Goal: Task Accomplishment & Management: Complete application form

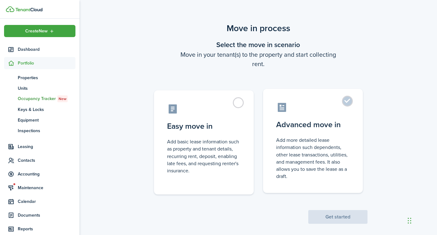
click at [327, 154] on control-radio-card-description "Add more detailed lease information such dependents, other lease transactions, …" at bounding box center [312, 157] width 73 height 43
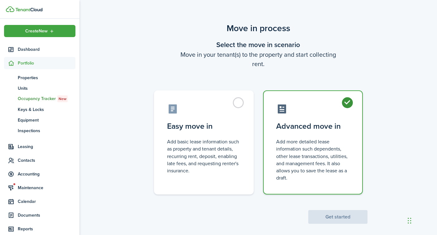
radio input "true"
click at [337, 213] on button "Get started" at bounding box center [337, 217] width 59 height 14
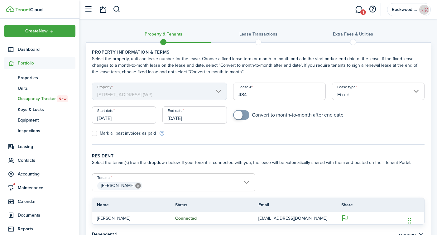
click at [206, 118] on input "[DATE]" at bounding box center [194, 114] width 64 height 17
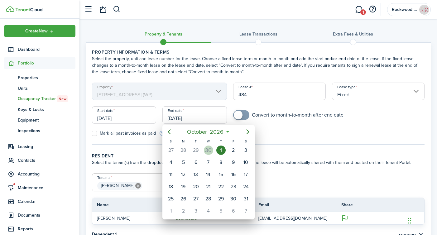
click at [208, 150] on div "30" at bounding box center [208, 149] width 9 height 9
type input "[DATE]"
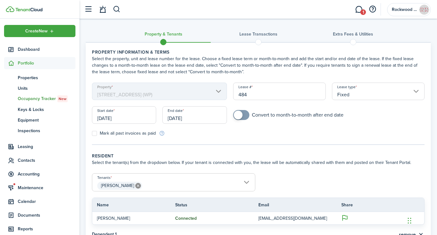
checkbox input "true"
click at [240, 114] on span at bounding box center [238, 115] width 9 height 9
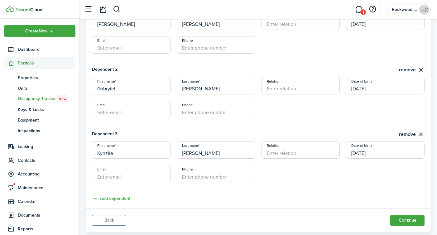
scroll to position [243, 0]
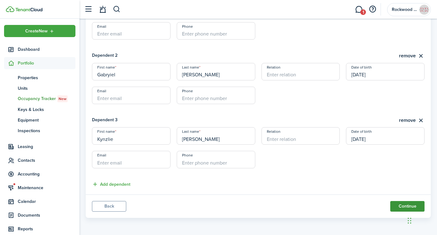
click at [400, 207] on button "Continue" at bounding box center [407, 206] width 34 height 11
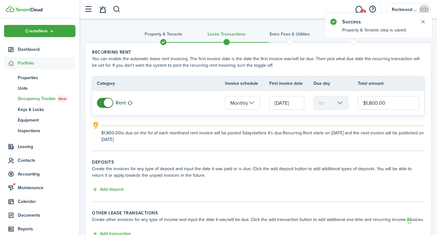
scroll to position [50, 0]
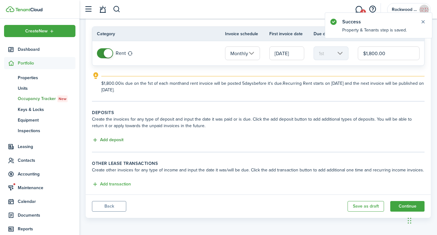
click at [115, 138] on button "Add deposit" at bounding box center [107, 139] width 31 height 7
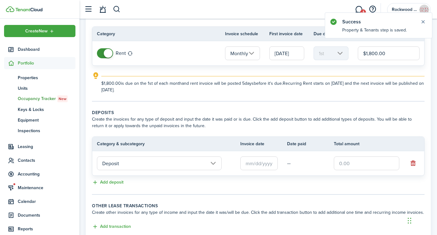
click at [253, 166] on input "text" at bounding box center [258, 163] width 37 height 14
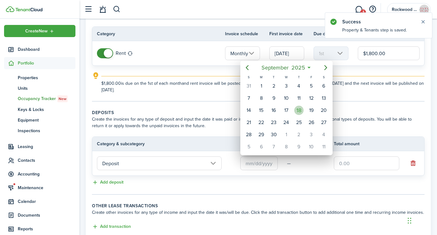
click at [299, 110] on div "18" at bounding box center [298, 110] width 9 height 9
type input "[DATE]"
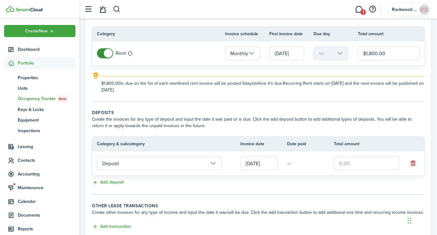
click at [337, 160] on input "text" at bounding box center [365, 163] width 65 height 14
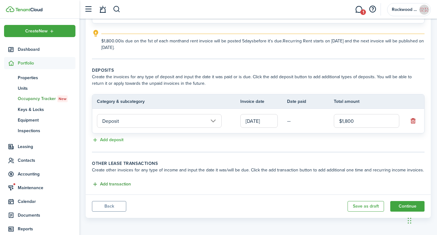
type input "$1,800.00"
click at [116, 184] on button "Add transaction" at bounding box center [111, 184] width 39 height 7
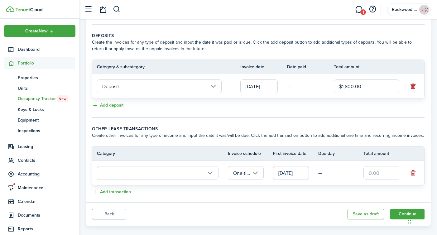
scroll to position [134, 0]
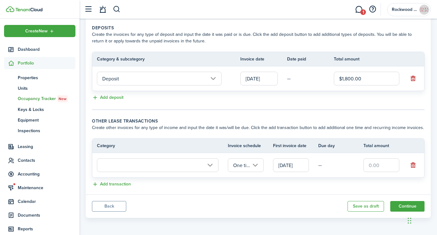
click at [175, 168] on input "text" at bounding box center [157, 165] width 121 height 14
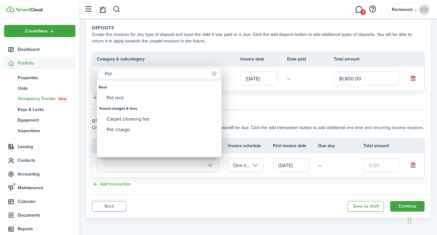
type input "Pet"
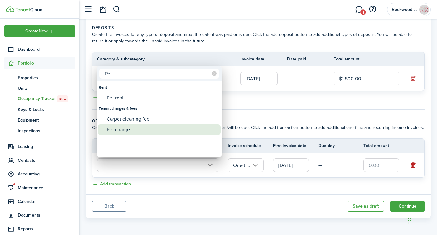
click at [128, 127] on div "Pet charge" at bounding box center [161, 129] width 110 height 11
type input "Tenant charges & fees / Pet charge"
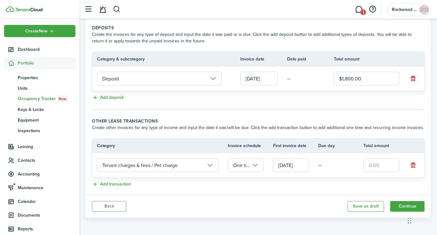
click at [286, 167] on input "[DATE]" at bounding box center [291, 165] width 36 height 14
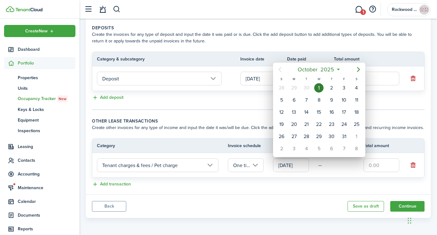
click at [375, 166] on div at bounding box center [218, 117] width 536 height 334
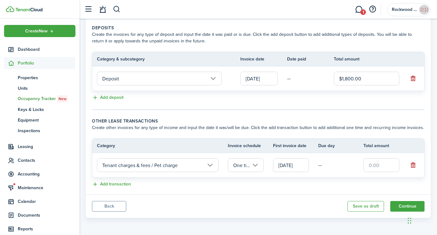
click at [375, 166] on input "text" at bounding box center [381, 165] width 36 height 14
type input "$250.00"
click at [401, 202] on button "Continue" at bounding box center [407, 206] width 34 height 11
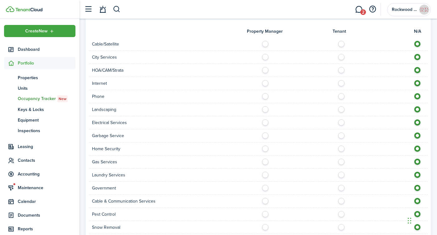
scroll to position [500, 0]
click at [342, 79] on label at bounding box center [342, 80] width 11 height 3
radio input "true"
click at [341, 92] on label at bounding box center [342, 93] width 11 height 3
radio input "true"
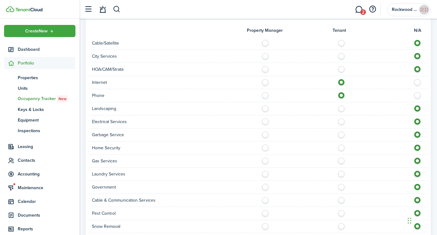
click at [343, 105] on div at bounding box center [342, 108] width 169 height 7
click at [342, 105] on label at bounding box center [342, 106] width 11 height 3
radio input "true"
click at [341, 118] on label at bounding box center [342, 119] width 11 height 3
radio input "true"
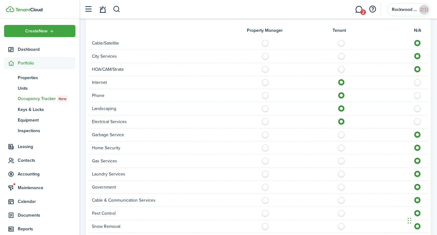
click at [342, 131] on label at bounding box center [342, 132] width 11 height 3
radio input "true"
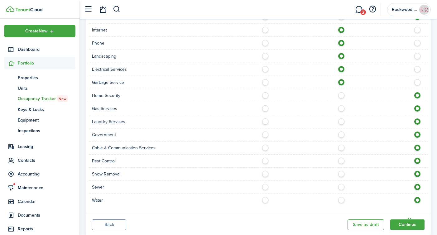
scroll to position [555, 0]
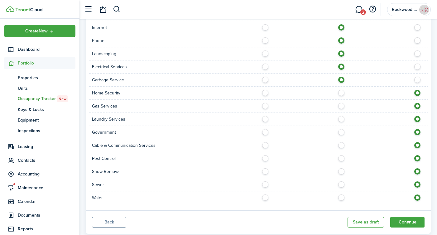
click at [341, 103] on label at bounding box center [342, 104] width 11 height 3
radio input "true"
click at [341, 142] on label at bounding box center [342, 143] width 11 height 3
radio input "true"
click at [341, 155] on label at bounding box center [342, 156] width 11 height 3
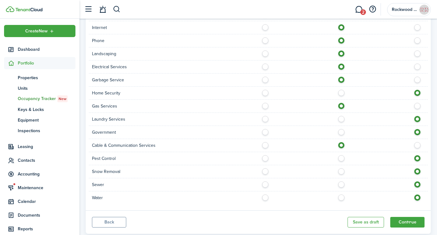
radio input "true"
click at [341, 181] on label at bounding box center [342, 182] width 11 height 3
radio input "true"
click at [341, 194] on label at bounding box center [342, 195] width 11 height 3
radio input "true"
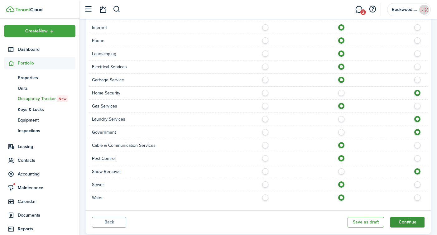
click at [393, 217] on button "Continue" at bounding box center [407, 222] width 34 height 11
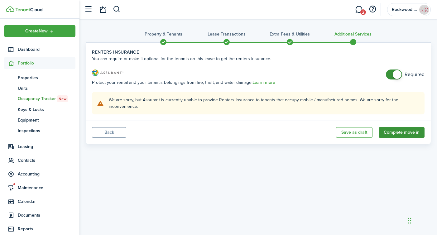
click at [391, 131] on button "Complete move in" at bounding box center [401, 132] width 46 height 11
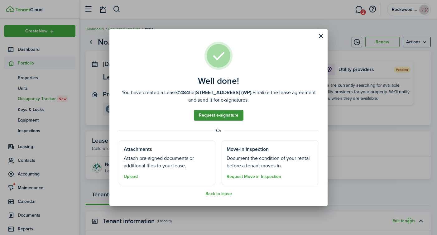
click at [224, 118] on link "Request e-signature" at bounding box center [219, 115] width 50 height 11
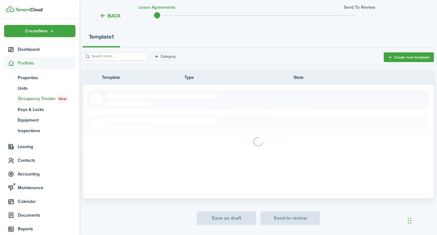
scroll to position [69, 0]
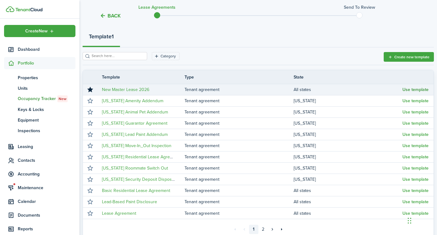
click at [410, 87] on button "Use template" at bounding box center [415, 89] width 26 height 5
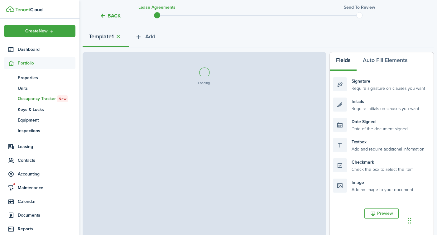
select select "fit"
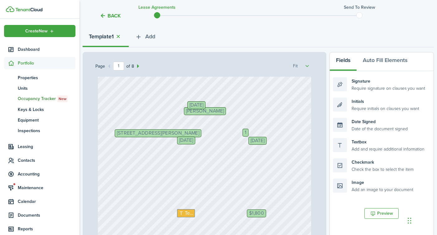
scroll to position [45, 0]
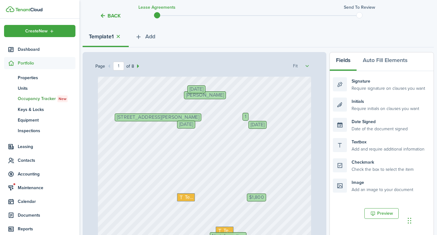
click at [245, 114] on span "1" at bounding box center [245, 116] width 2 height 5
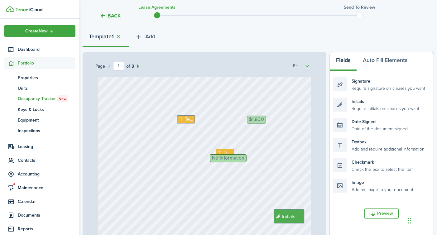
scroll to position [125, 0]
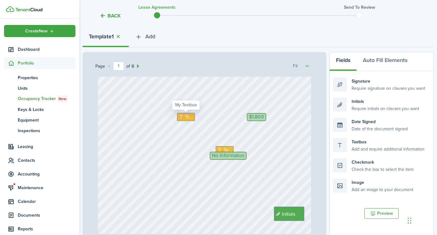
click at [182, 117] on icon at bounding box center [181, 116] width 7 height 5
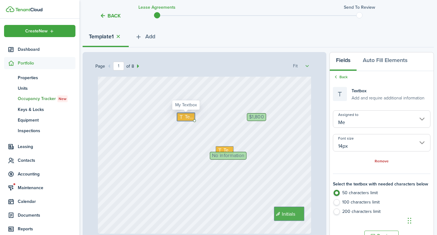
click at [182, 117] on icon at bounding box center [181, 116] width 7 height 5
type textarea "1"
type textarea "21,600"
click at [191, 148] on div "[STREET_ADDRESS][PERSON_NAME] $1,800 Text 21,600 Initials [PERSON_NAME] Text [D…" at bounding box center [204, 92] width 213 height 282
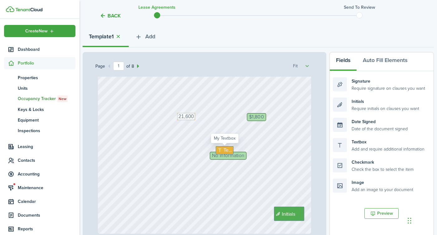
click at [221, 149] on icon at bounding box center [220, 150] width 7 height 5
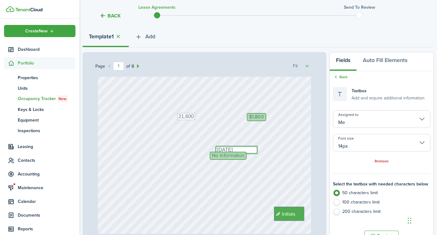
type textarea "[DATE]"
click at [222, 158] on span "No information" at bounding box center [228, 155] width 32 height 5
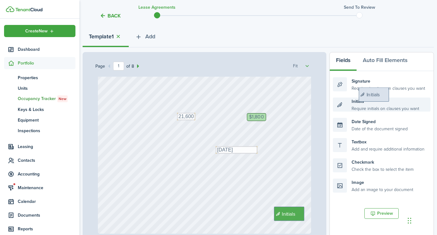
drag, startPoint x: 381, startPoint y: 105, endPoint x: 409, endPoint y: 93, distance: 30.7
click at [409, 93] on ul "Signature Require signature on clauses you want Initials Require initials on cl…" at bounding box center [381, 134] width 97 height 121
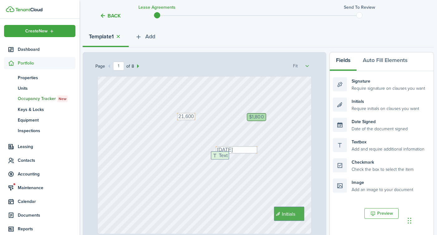
drag, startPoint x: 385, startPoint y: 142, endPoint x: 263, endPoint y: 155, distance: 122.5
click at [263, 155] on div "Page 1 of 8 50% 75% 100% 150% 200% Fit [STREET_ADDRESS][PERSON_NAME] $1,800 Tex…" at bounding box center [258, 181] width 351 height 258
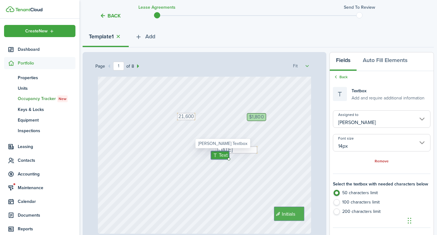
click at [363, 123] on input "[PERSON_NAME]" at bounding box center [381, 118] width 97 height 17
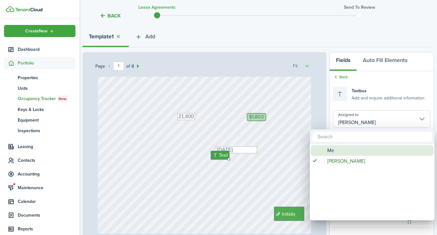
click at [335, 149] on div "Me" at bounding box center [374, 150] width 110 height 11
type input "Me"
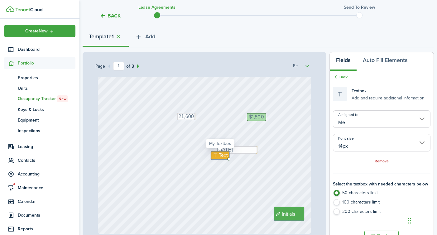
click at [215, 157] on icon at bounding box center [215, 155] width 7 height 5
type textarea "N/A"
click at [225, 176] on div "[STREET_ADDRESS][PERSON_NAME] $1,800 Text 21,600 Initials [PERSON_NAME] Text [D…" at bounding box center [204, 92] width 213 height 282
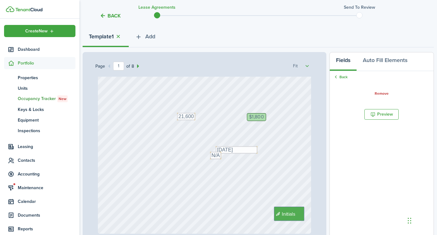
click at [240, 168] on div "[STREET_ADDRESS][PERSON_NAME] $1,800 Text 21,600 Initials [PERSON_NAME] Text [D…" at bounding box center [204, 92] width 213 height 282
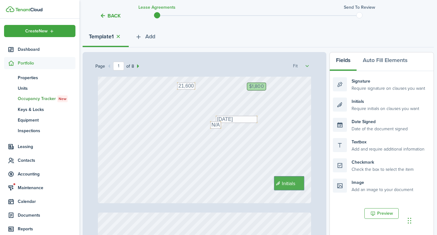
scroll to position [159, 0]
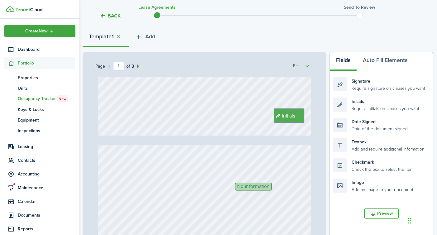
type input "2"
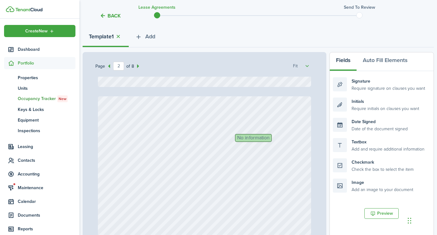
scroll to position [280, 0]
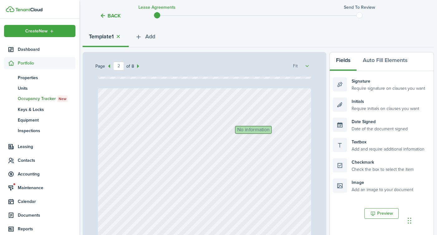
click at [249, 131] on span "No information" at bounding box center [253, 129] width 32 height 5
drag, startPoint x: 361, startPoint y: 141, endPoint x: 264, endPoint y: 129, distance: 98.2
click at [264, 129] on div "Page 2 of 8 50% 75% 100% 150% 200% Fit [STREET_ADDRESS][PERSON_NAME] $1,800 Tex…" at bounding box center [258, 181] width 351 height 258
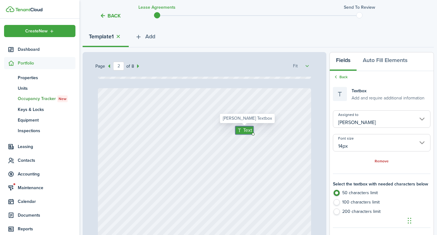
click at [237, 130] on icon at bounding box center [240, 130] width 7 height 5
click at [374, 120] on input "[PERSON_NAME]" at bounding box center [381, 118] width 97 height 17
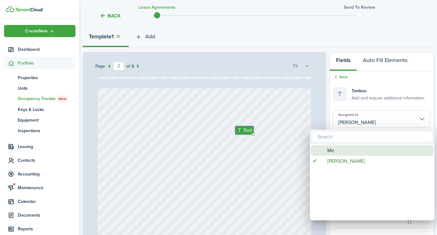
click at [337, 148] on div "Me" at bounding box center [374, 150] width 110 height 11
type input "Me"
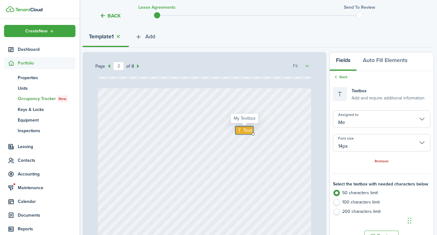
click at [240, 130] on icon at bounding box center [240, 130] width 7 height 5
type textarea "1800"
click at [231, 162] on div "Initials Text 1800" at bounding box center [204, 229] width 213 height 282
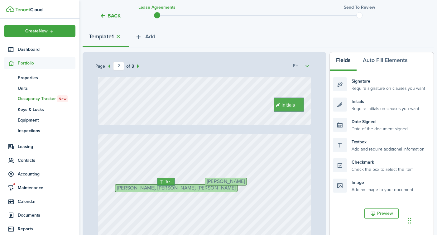
type input "3"
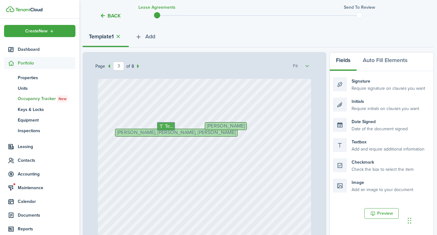
scroll to position [584, 0]
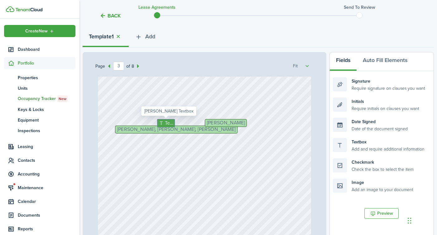
click at [163, 123] on icon at bounding box center [161, 123] width 7 height 5
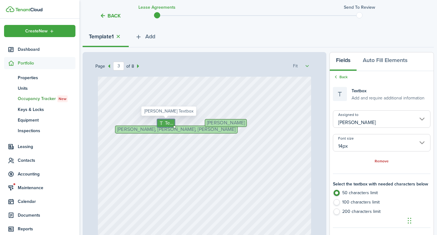
click at [163, 123] on icon at bounding box center [161, 123] width 7 height 5
type textarea "4"
click at [219, 170] on div "[PERSON_NAME], [PERSON_NAME], [PERSON_NAME] [PERSON_NAME] Initials Text 4" at bounding box center [204, 217] width 213 height 282
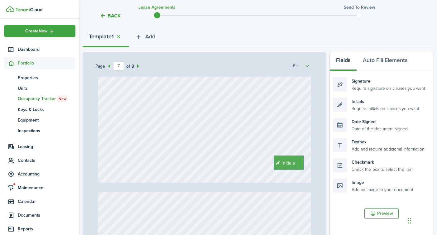
type input "8"
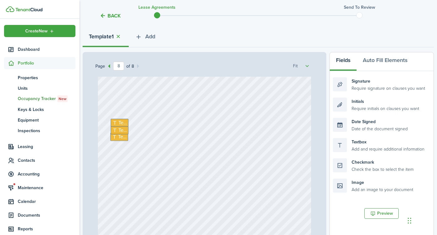
scroll to position [2061, 0]
click at [118, 124] on span "Text" at bounding box center [122, 122] width 8 height 7
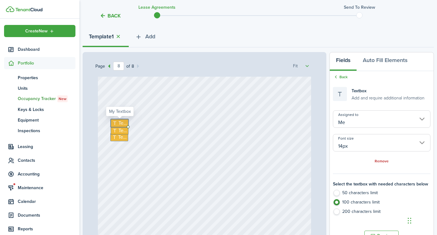
click at [118, 124] on span "Text" at bounding box center [122, 122] width 8 height 7
click at [138, 125] on div "Text Text Date Signed Text Signature [DATE] 14:30:01" at bounding box center [204, 196] width 213 height 282
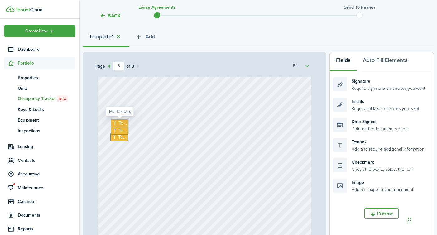
click at [119, 121] on span "Text" at bounding box center [122, 122] width 8 height 7
click at [120, 131] on span "Text" at bounding box center [122, 130] width 8 height 7
click at [120, 136] on span "Text" at bounding box center [122, 137] width 8 height 7
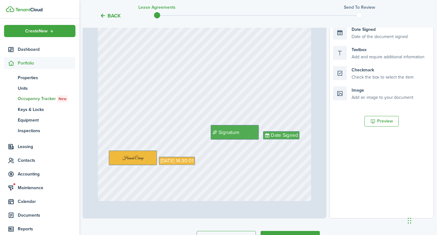
scroll to position [200, 0]
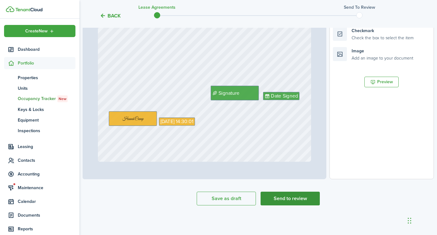
click at [282, 199] on button "Send to review" at bounding box center [289, 198] width 59 height 14
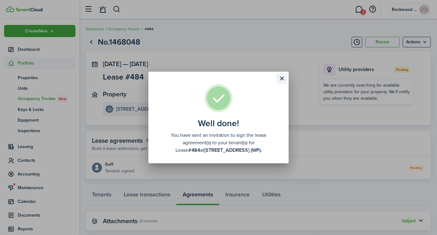
click at [282, 80] on button "Close modal" at bounding box center [281, 78] width 11 height 11
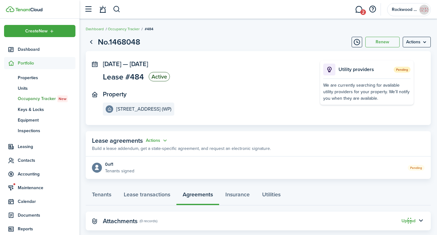
scroll to position [12, 0]
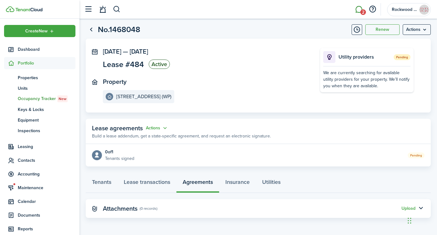
click at [358, 11] on link "2" at bounding box center [358, 10] width 12 height 16
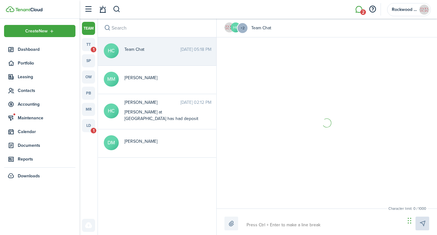
click at [87, 52] on div "team tt 1 sp ow pb mr ld 1" at bounding box center [88, 99] width 13 height 155
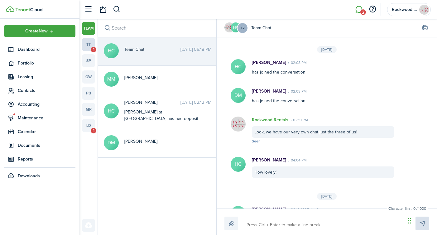
scroll to position [108, 0]
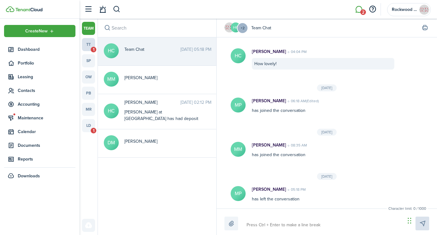
click at [87, 45] on link "tt 1" at bounding box center [88, 44] width 13 height 13
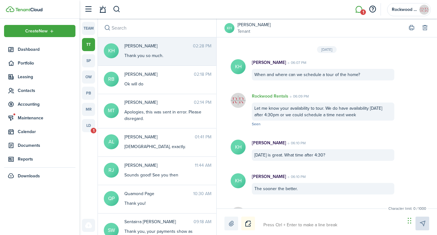
scroll to position [804, 0]
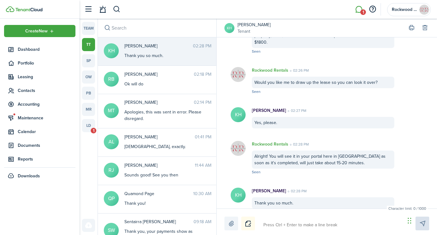
click at [289, 224] on textarea at bounding box center [332, 225] width 142 height 11
type textarea "O"
type textarea "Y"
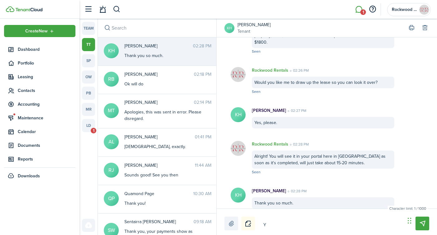
type textarea "Yo"
type textarea "You"
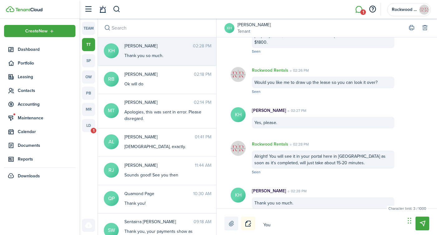
type textarea "You"
type textarea "You a"
type textarea "You ar"
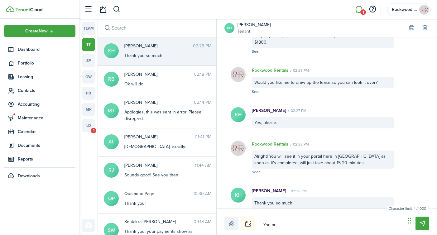
type textarea "You are"
type textarea "You are f"
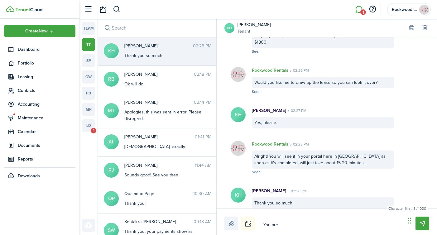
type textarea "You are f"
type textarea "You are"
type textarea "You are v"
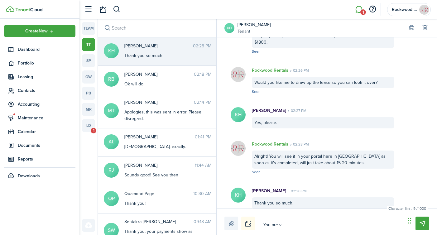
type textarea "You are ve"
type textarea "You are ver"
type textarea "You are very"
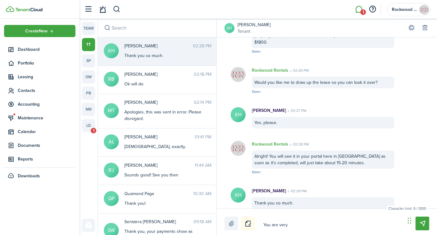
type textarea "You are very"
type textarea "You are very w"
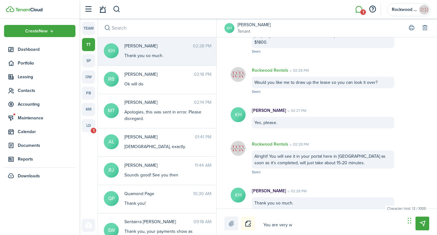
type textarea "You are very we"
type textarea "You are very wel"
type textarea "You are very welc"
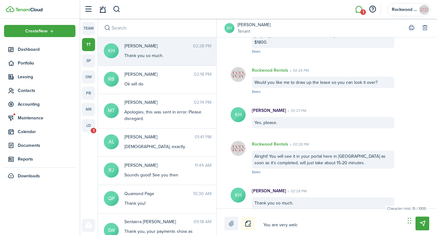
type textarea "You are very welc"
type textarea "You are very welco"
type textarea "You are very welcom"
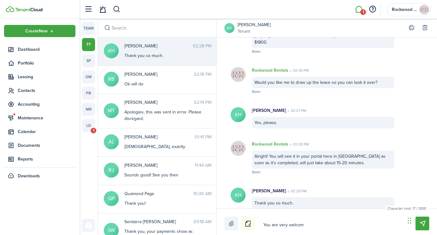
type textarea "You are very welcome"
type textarea "You are very welcome!"
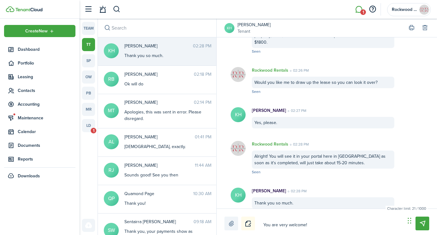
type textarea "You are very welcome!"
type textarea "You are very welcome! T"
type textarea "You are very welcome! Th"
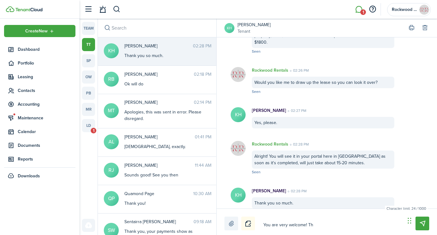
type textarea "You are very welcome! The"
type textarea "You are very welcome! The l"
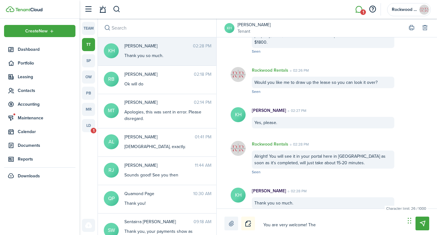
type textarea "You are very welcome! The l"
type textarea "You are very welcome! The le"
type textarea "You are very welcome! The lea"
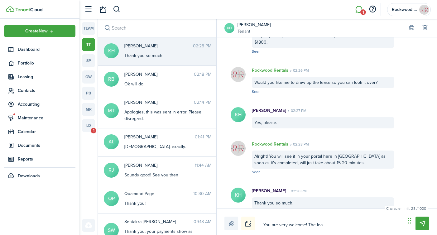
type textarea "You are very welcome! The leas"
type textarea "You are very welcome! The lease"
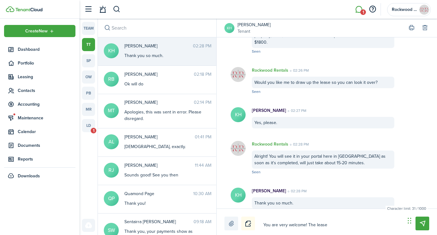
type textarea "You are very welcome! The lease"
type textarea "You are very welcome! The lease h"
type textarea "You are very welcome! The lease ha"
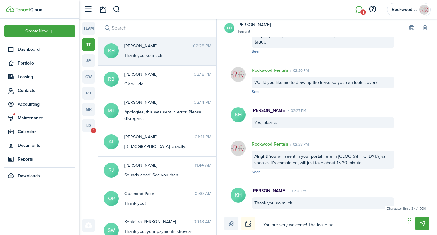
type textarea "You are very welcome! The lease has"
type textarea "You are very welcome! The lease has b"
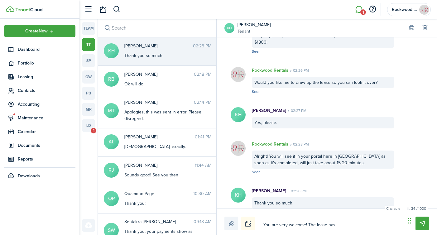
type textarea "You are very welcome! The lease has b"
type textarea "You are very welcome! The lease has be"
type textarea "You are very welcome! The lease has bee"
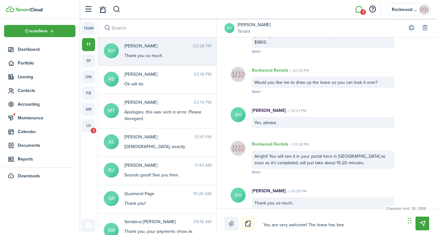
type textarea "You are very welcome! The lease has been"
type textarea "You are very welcome! The lease has been s"
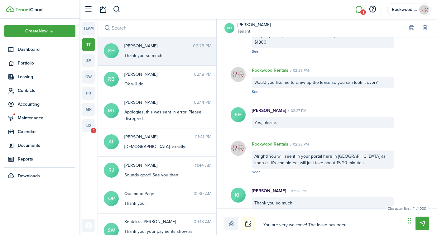
type textarea "You are very welcome! The lease has been s"
type textarea "You are very welcome! The lease has been se"
type textarea "You are very welcome! The lease has been sen"
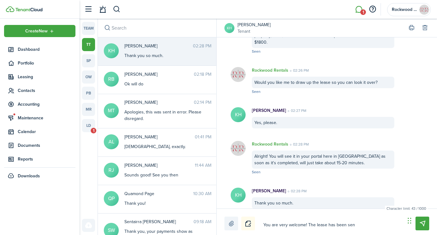
type textarea "You are very welcome! The lease has been sent"
type textarea "You are very welcome! The lease has been sent t"
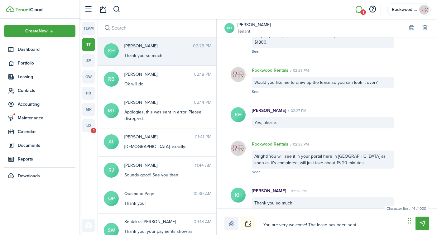
type textarea "You are very welcome! The lease has been sent t"
type textarea "You are very welcome! The lease has been sent to"
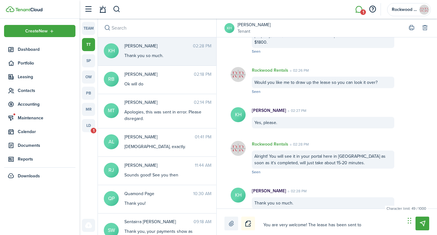
type textarea "You are very welcome! The lease has been sent to y"
type textarea "You are very welcome! The lease has been sent to you"
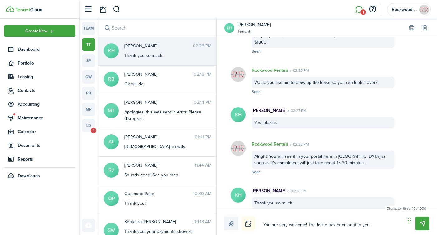
type textarea "You are very welcome! The lease has been sent to you"
type textarea "You are very welcome! The lease has been sent to you,"
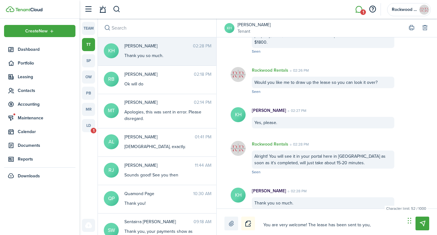
type textarea "You are very welcome! The lease has been sent to you,"
type textarea "You are very welcome! The lease has been sent to you, i"
type textarea "You are very welcome! The lease has been sent to you, in"
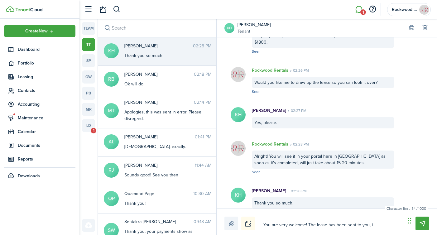
type textarea "You are very welcome! The lease has been sent to you, in"
type textarea "You are very welcome! The lease has been sent to you, in y"
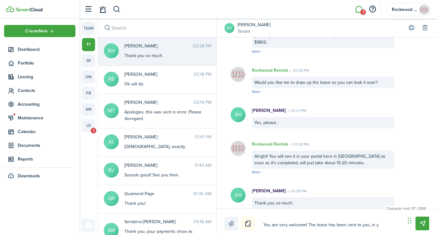
type textarea "You are very welcome! The lease has been sent to you, in yo"
type textarea "You are very welcome! The lease has been sent to you, in you"
type textarea "You are very welcome! The lease has been sent to you, in your"
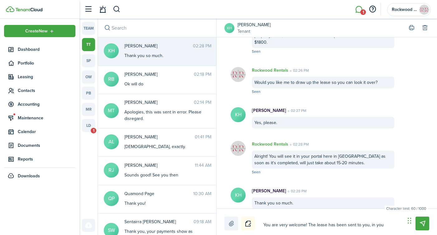
type textarea "You are very welcome! The lease has been sent to you, in your"
type textarea "You are very welcome! The lease has been sent to you, in your n"
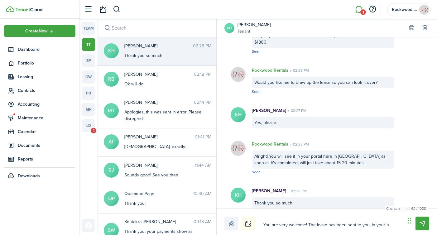
type textarea "You are very welcome! The lease has been sent to you, in your na"
type textarea "You are very welcome! The lease has been sent to you, in your nam"
type textarea "You are very welcome! The lease has been sent to you, in your name"
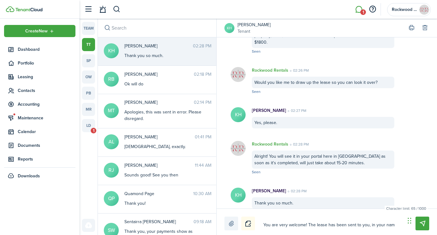
type textarea "You are very welcome! The lease has been sent to you, in your name"
type textarea "You are very welcome! The lease has been sent to you, in your name."
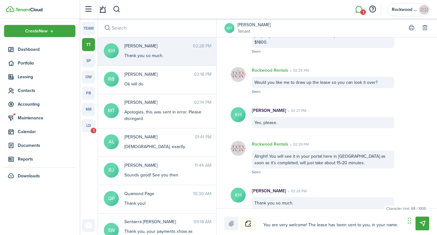
type textarea "You are very welcome! The lease has been sent to you, in your name. I"
type textarea "You are very welcome! The lease has been sent to you, in your name. If"
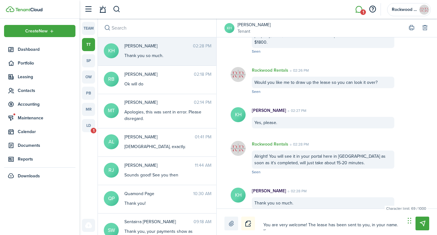
type textarea "You are very welcome! The lease has been sent to you, in your name. If"
type textarea "You are very welcome! The lease has been sent to you, in your name. If y"
type textarea "You are very welcome! The lease has been sent to you, in your name. If yo"
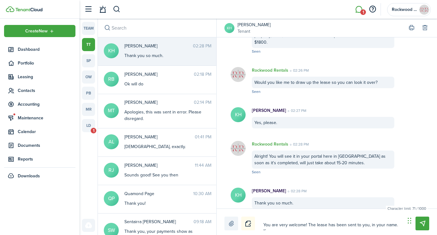
scroll to position [0, 0]
type textarea "You are very welcome! The lease has been sent to you, in your name. If you"
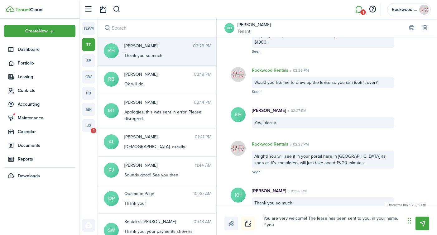
type textarea "You are very welcome! The lease has been sent to you, in your name. If you w"
type textarea "You are very welcome! The lease has been sent to you, in your name. If you wo"
type textarea "You are very welcome! The lease has been sent to you, in your name. If you wou"
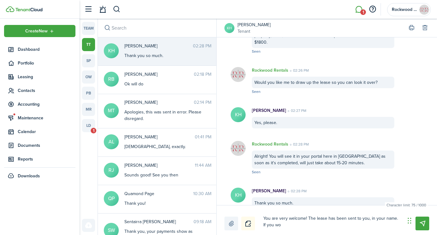
type textarea "You are very welcome! The lease has been sent to you, in your name. If you wou"
type textarea "You are very welcome! The lease has been sent to you, in your name. If you woul"
type textarea "You are very welcome! The lease has been sent to you, in your name. If you would"
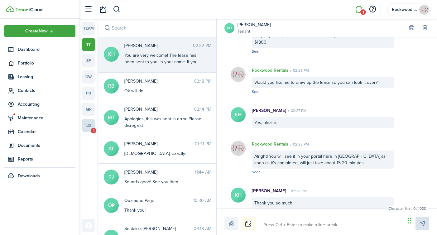
scroll to position [858, 0]
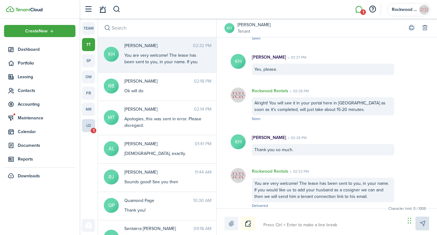
click at [88, 128] on link "ld 1" at bounding box center [88, 125] width 13 height 13
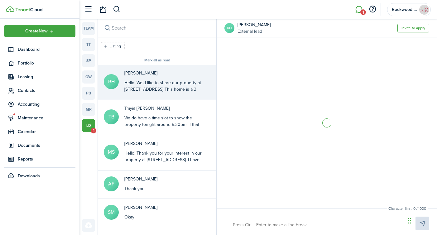
scroll to position [66, 0]
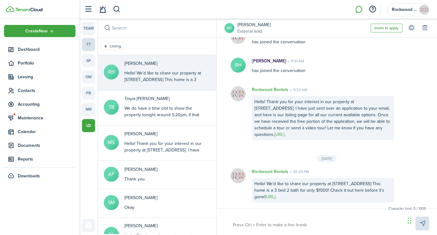
click at [91, 45] on link "tt" at bounding box center [88, 44] width 13 height 13
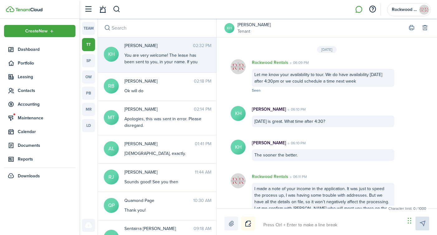
scroll to position [824, 0]
